Goal: Find specific page/section: Find specific page/section

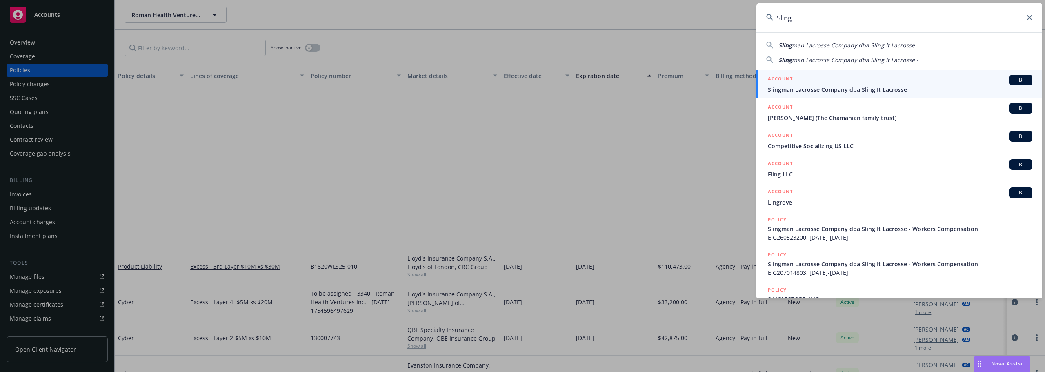
scroll to position [204, 0]
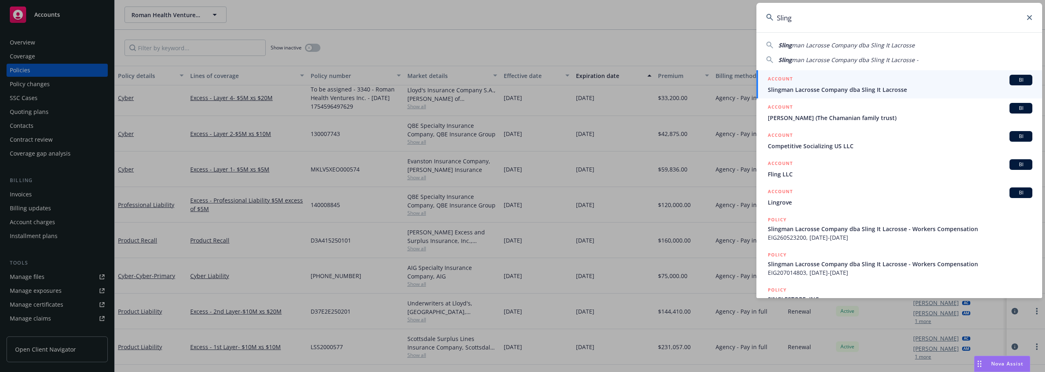
click at [1032, 21] on input "Sling" at bounding box center [899, 17] width 286 height 29
click at [1027, 16] on icon at bounding box center [1029, 17] width 5 height 5
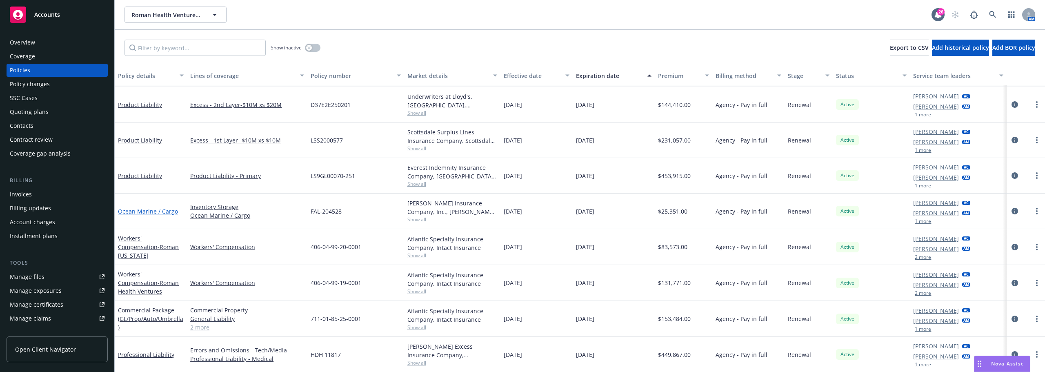
scroll to position [393, 0]
click at [165, 307] on link "Commercial Package - (GL/Prop/Auto/Umbrella)" at bounding box center [150, 318] width 65 height 25
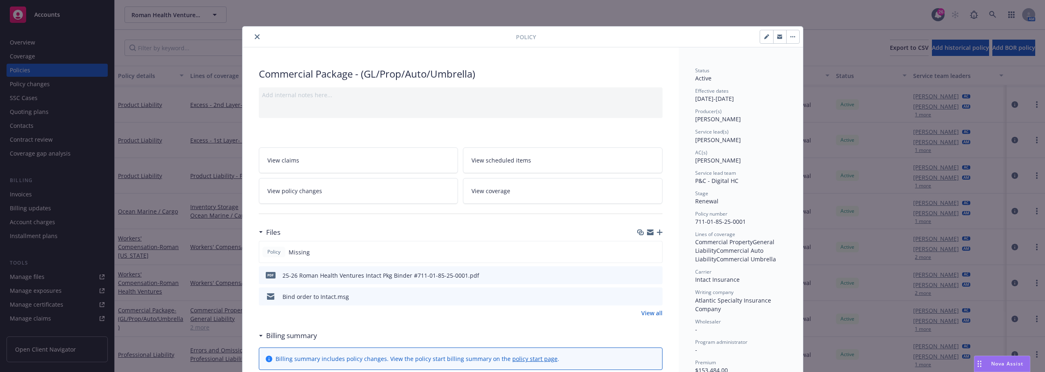
click at [255, 36] on icon "close" at bounding box center [257, 36] width 5 height 5
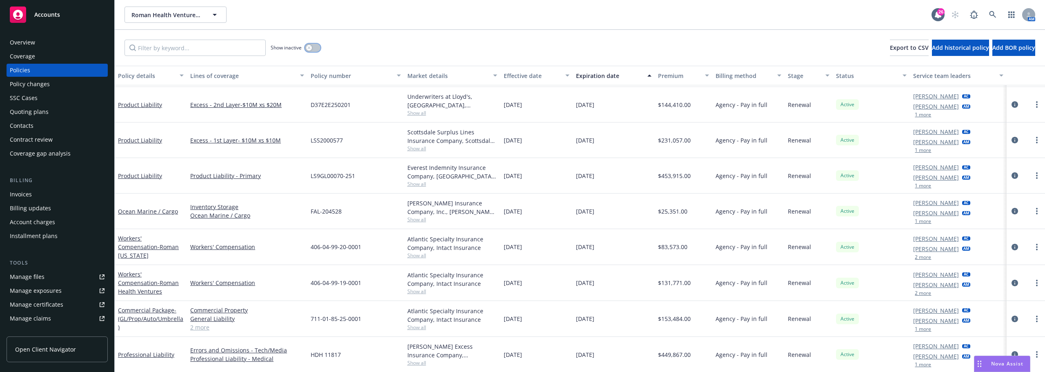
click at [314, 51] on button "button" at bounding box center [313, 48] width 16 height 8
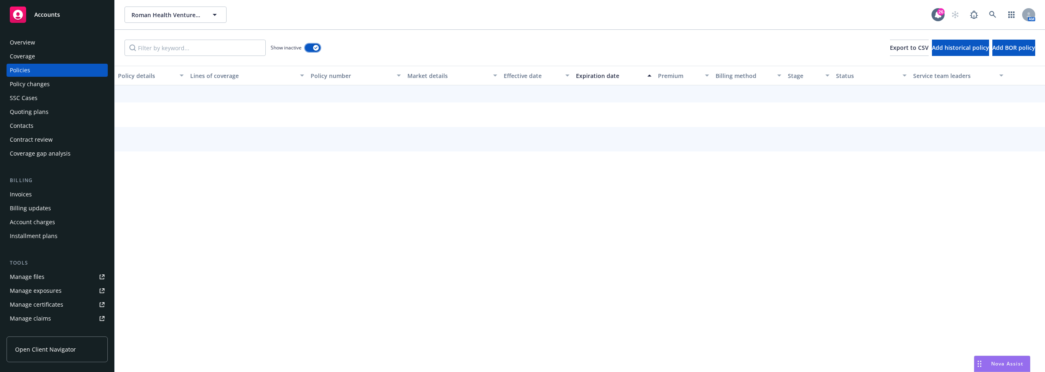
scroll to position [367, 0]
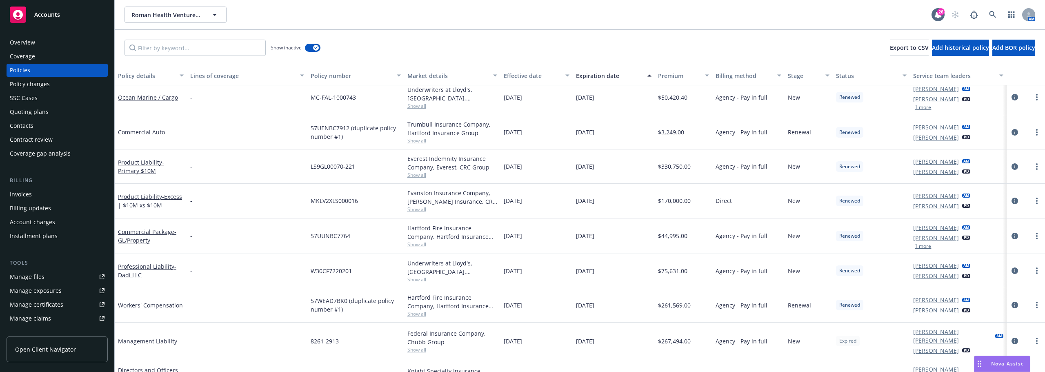
click at [526, 72] on div "Effective date" at bounding box center [532, 75] width 57 height 9
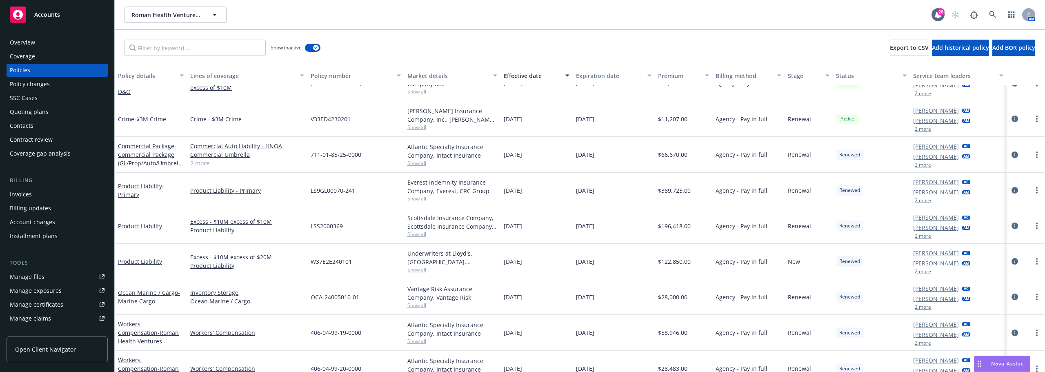
scroll to position [611, 0]
click at [156, 157] on div "Commercial Package - Commercial Package (GL/Prop/Auto/Umbrella)" at bounding box center [151, 154] width 66 height 26
click at [156, 157] on span "- Commercial Package (GL/Prop/Auto/Umbrella)" at bounding box center [150, 158] width 65 height 33
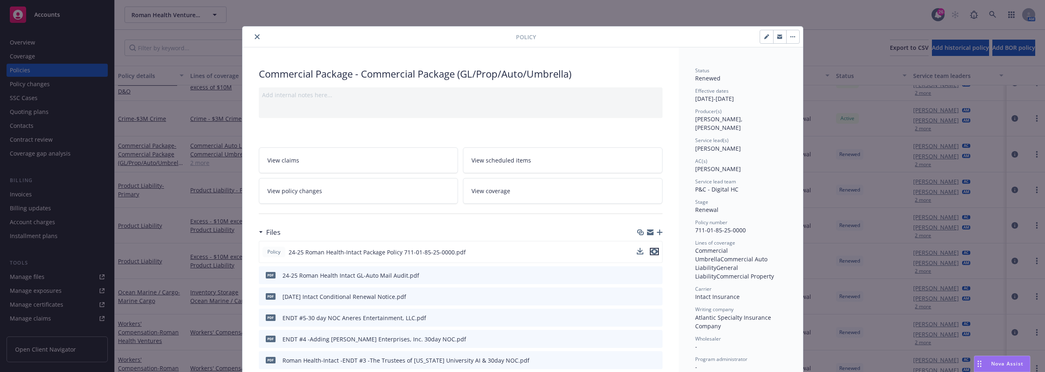
click at [653, 253] on icon "preview file" at bounding box center [654, 252] width 7 height 6
